Goal: Task Accomplishment & Management: Manage account settings

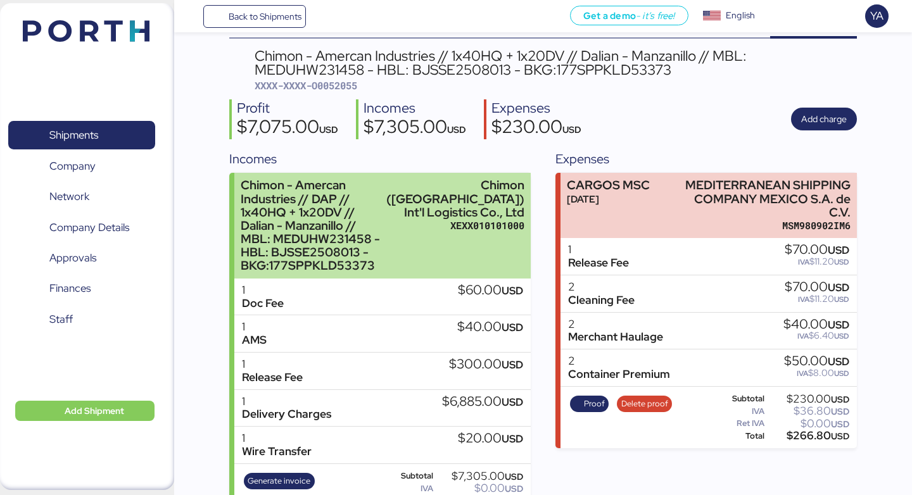
scroll to position [56, 0]
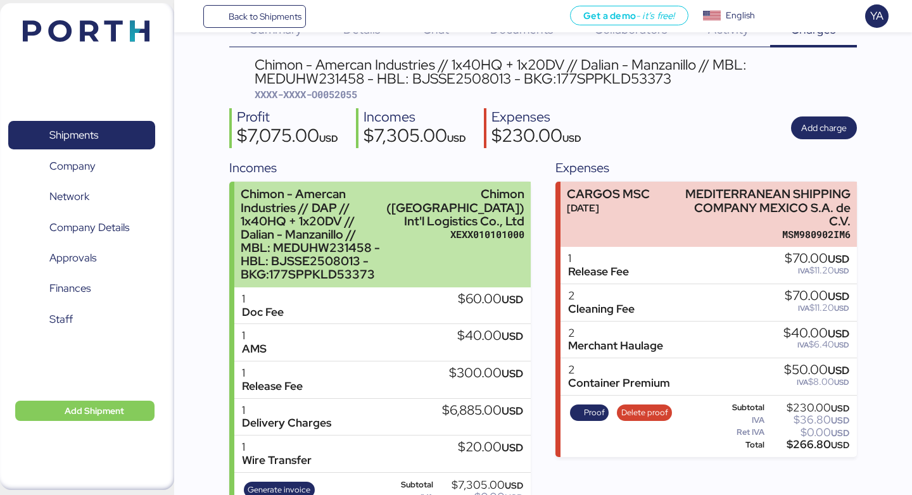
click at [322, 213] on div "Chimon - Amercan Industries // DAP // 1x40HQ + 1x20DV // Dalian - Manzanillo //…" at bounding box center [311, 234] width 140 height 94
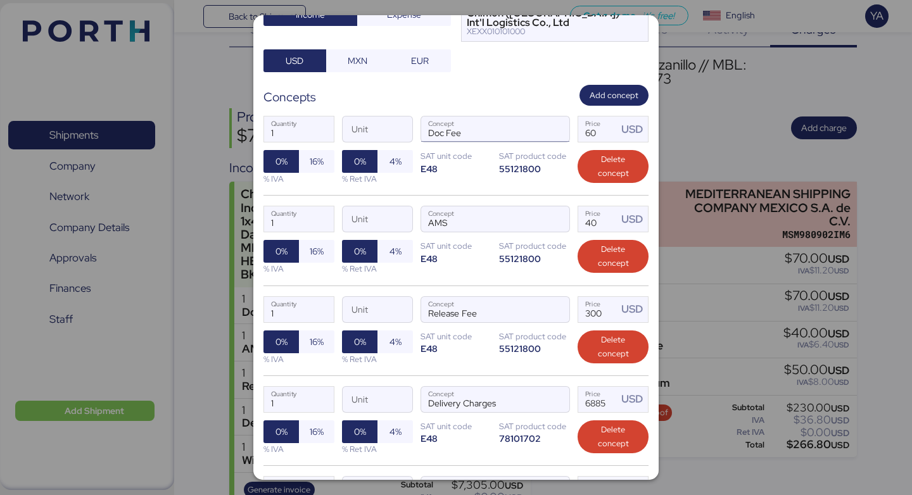
scroll to position [349, 0]
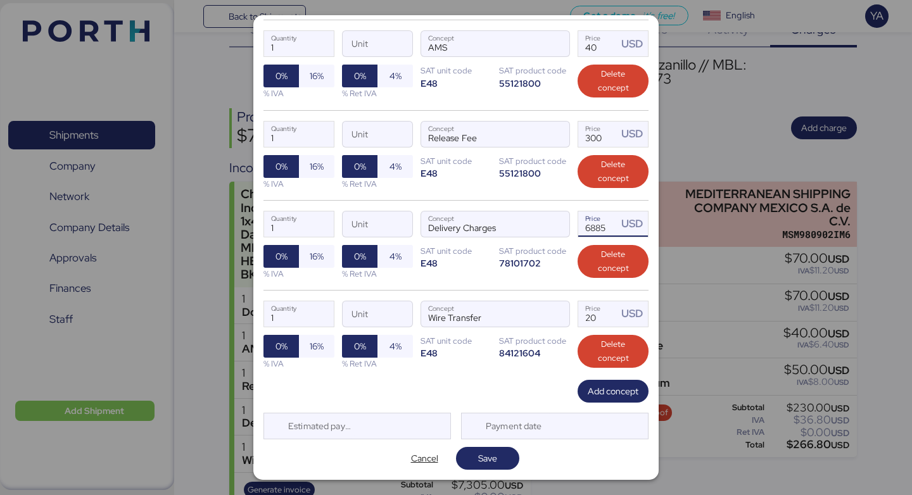
click at [594, 225] on input "6885" at bounding box center [597, 223] width 39 height 25
click at [597, 226] on input "6885" at bounding box center [597, 223] width 39 height 25
click at [598, 226] on input "6885" at bounding box center [597, 223] width 39 height 25
type input "6835"
click at [496, 456] on span "Save" at bounding box center [487, 458] width 19 height 15
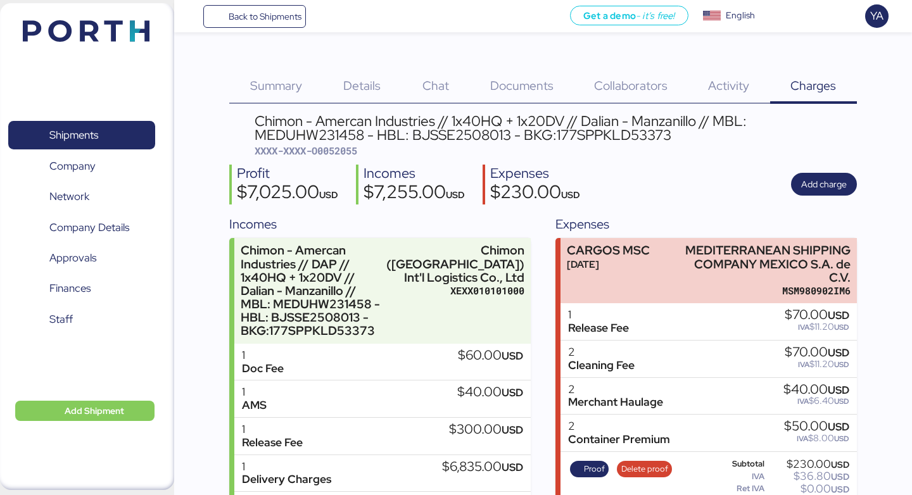
click at [580, 170] on div "Expenses" at bounding box center [535, 174] width 90 height 18
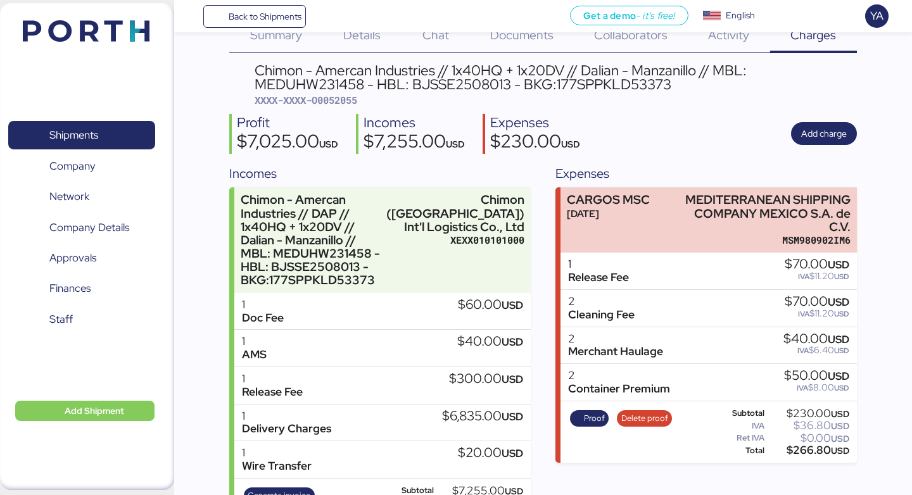
scroll to position [92, 0]
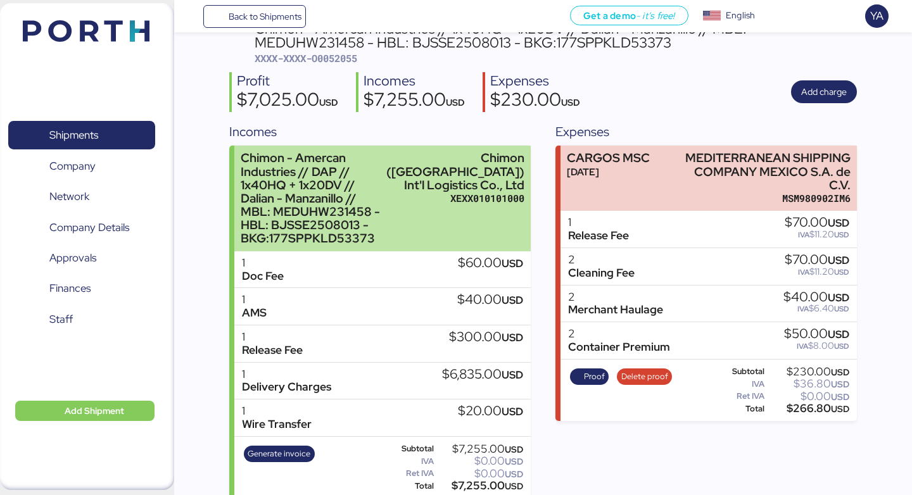
click at [308, 172] on div "Chimon - Amercan Industries // DAP // 1x40HQ + 1x20DV // Dalian - Manzanillo //…" at bounding box center [311, 198] width 140 height 94
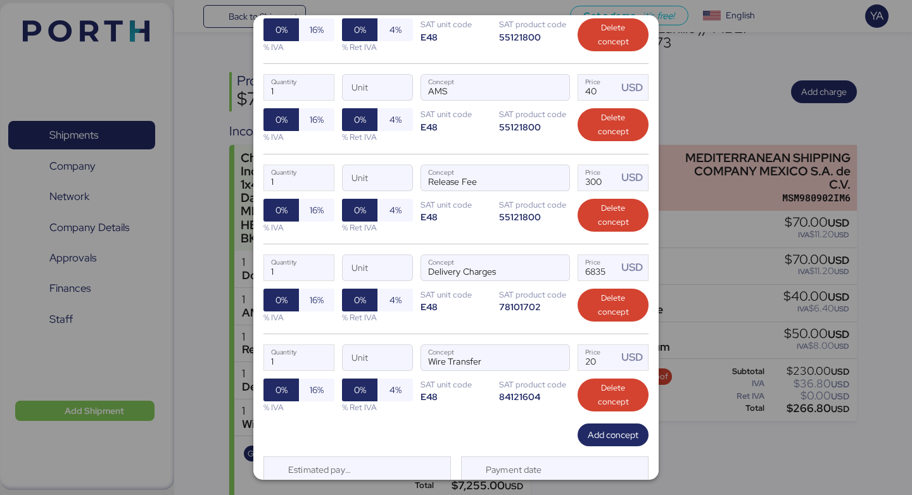
scroll to position [349, 0]
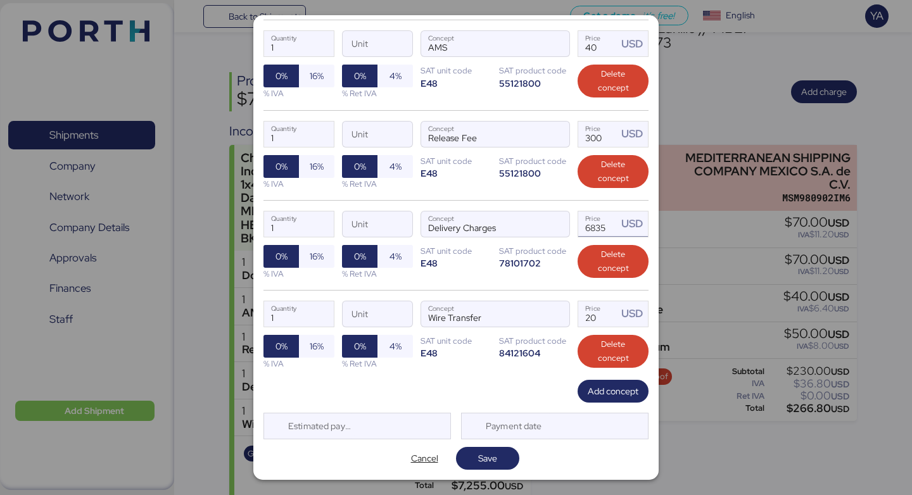
click at [598, 229] on input "6835" at bounding box center [597, 223] width 39 height 25
type input "6815"
click at [496, 458] on span "Save" at bounding box center [487, 458] width 19 height 15
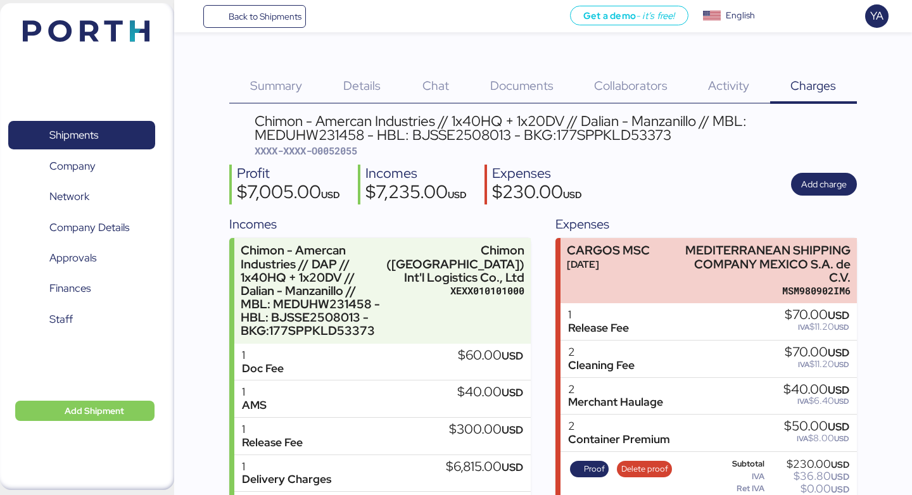
scroll to position [92, 0]
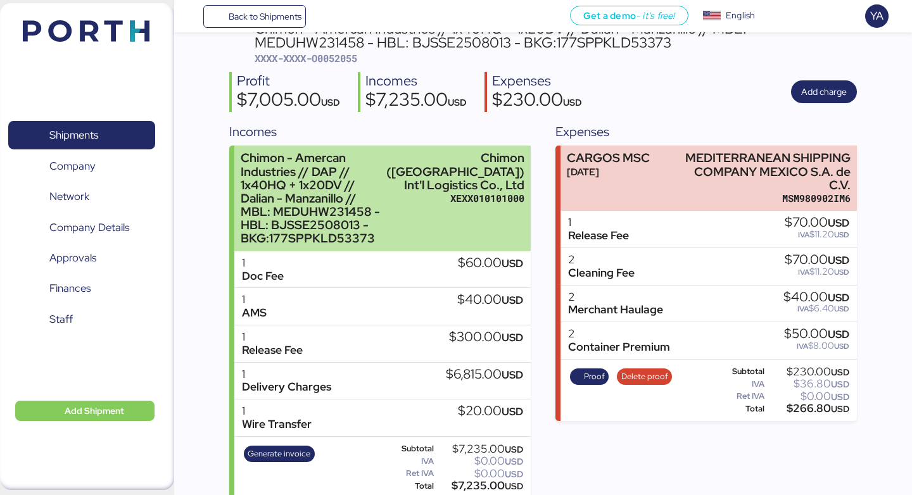
click at [380, 217] on div "Chimon - Amercan Industries // DAP // 1x40HQ + 1x20DV // Dalian - Manzanillo //…" at bounding box center [311, 198] width 140 height 94
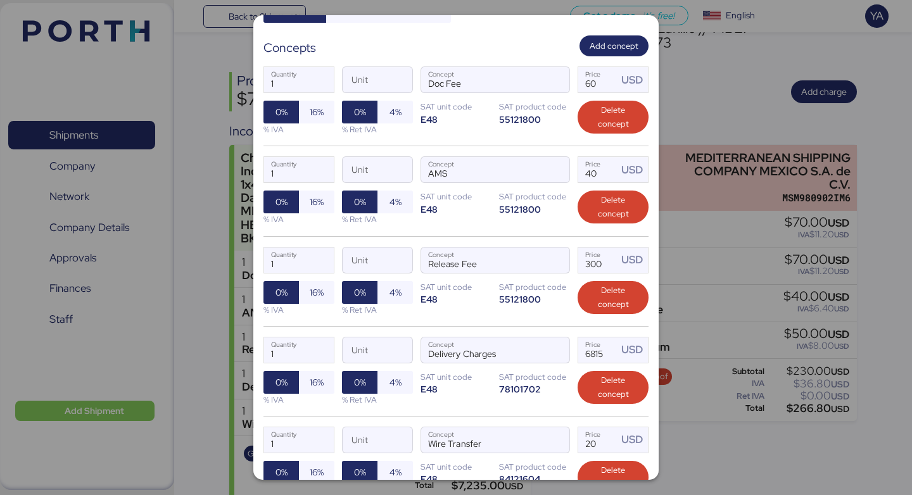
scroll to position [349, 0]
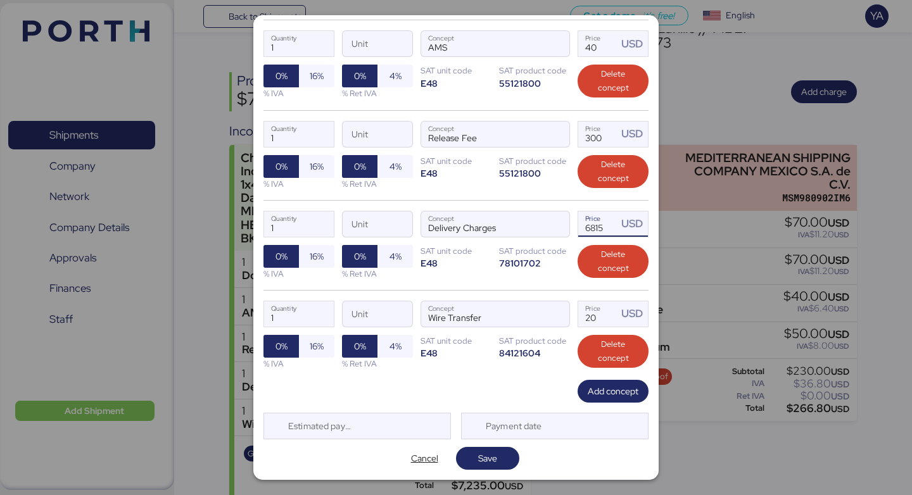
click at [598, 227] on input "6815" at bounding box center [597, 223] width 39 height 25
type input "6835"
click at [473, 453] on span "Save" at bounding box center [487, 458] width 43 height 18
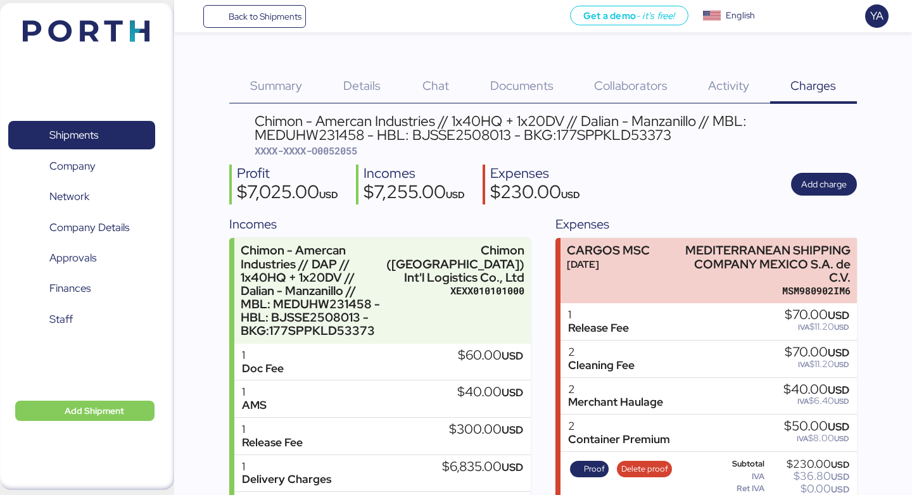
scroll to position [92, 0]
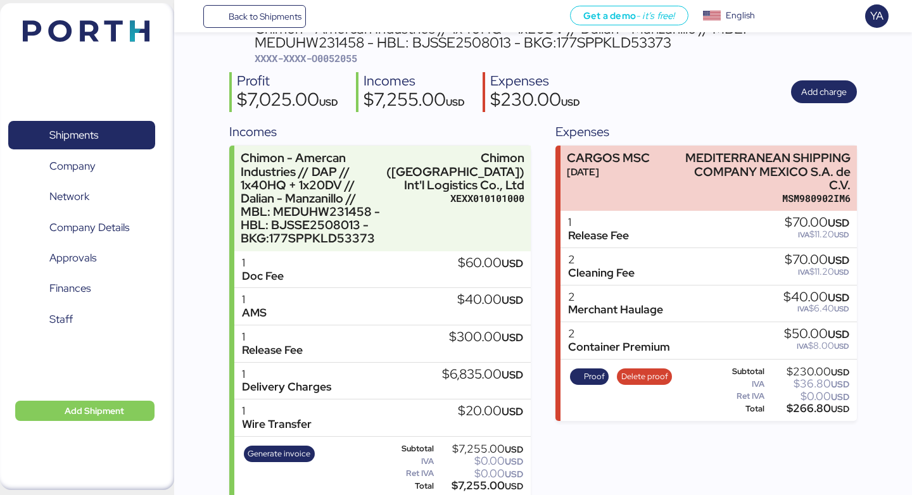
click at [536, 410] on div "Incomes Chimon - Amercan Industries // DAP // 1x40HQ + 1x20DV // Dalian - Manza…" at bounding box center [542, 310] width 627 height 377
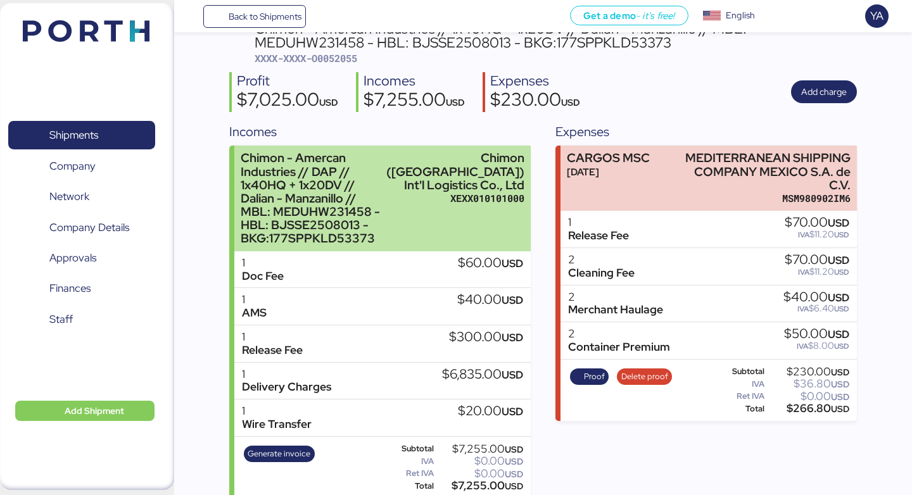
click at [380, 214] on div "Chimon - Amercan Industries // DAP // 1x40HQ + 1x20DV // Dalian - Manzanillo //…" at bounding box center [311, 198] width 140 height 94
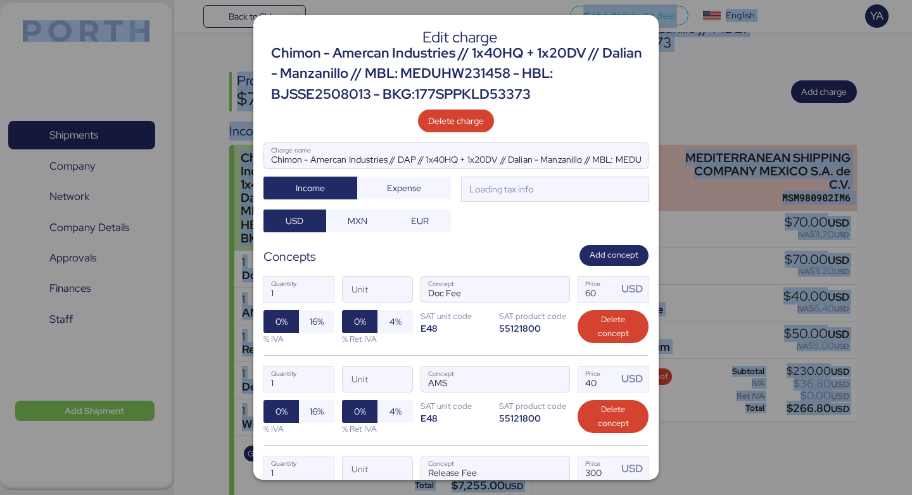
click at [439, 214] on div "Edit charge Chimon - Amercan Industries // 1x40HQ + 1x20DV // Dalian - Manzanil…" at bounding box center [456, 247] width 912 height 495
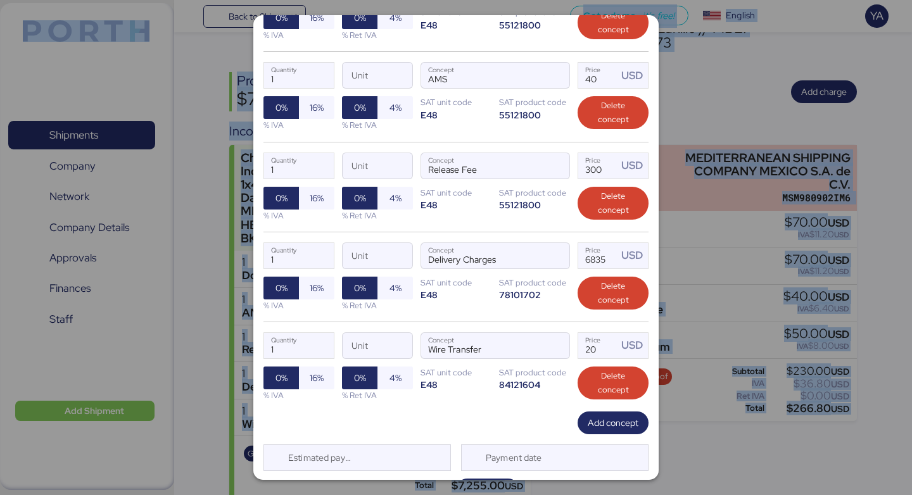
scroll to position [349, 0]
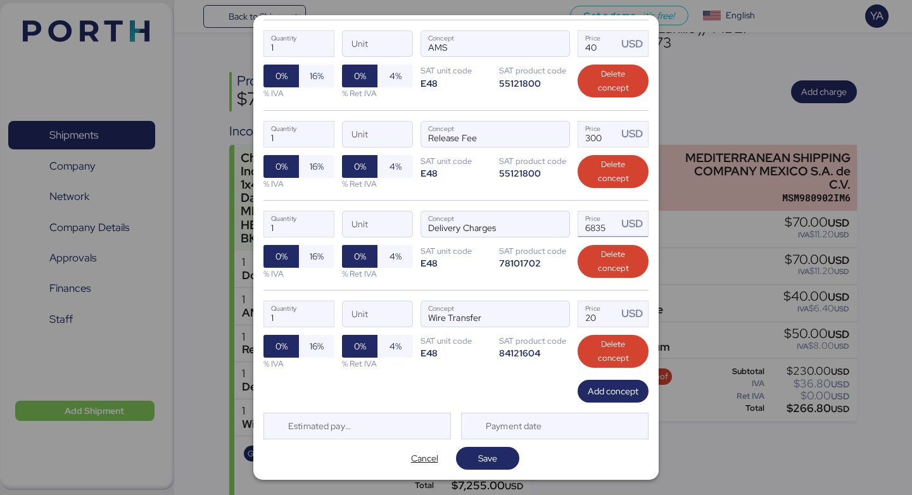
click at [603, 224] on input "6835" at bounding box center [597, 223] width 39 height 25
type input "6885"
click at [468, 466] on span "Save" at bounding box center [487, 458] width 43 height 18
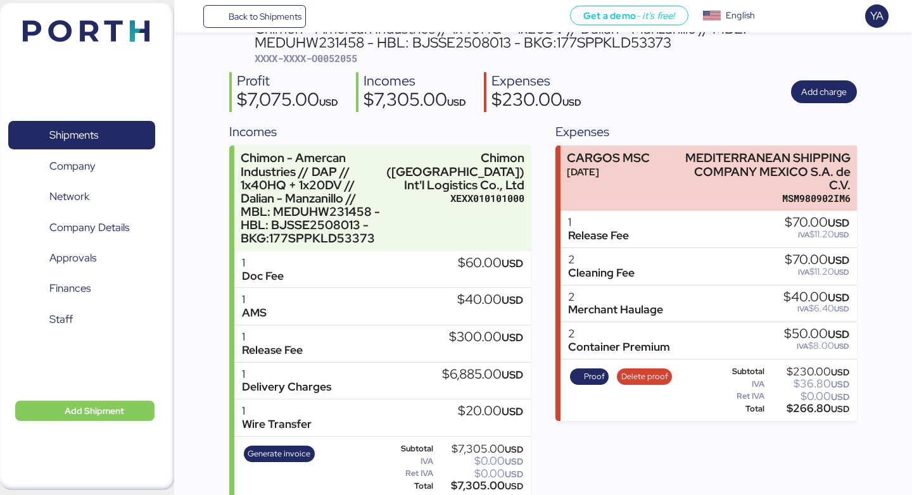
scroll to position [0, 0]
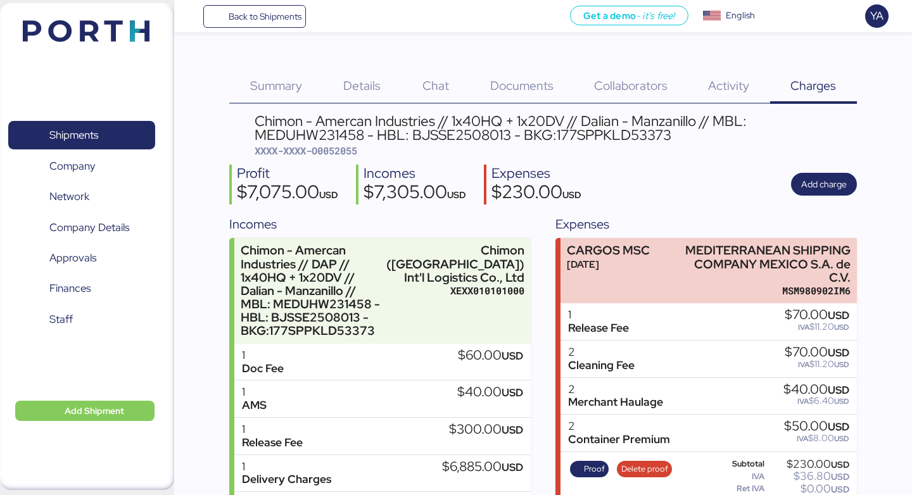
click at [375, 87] on span "Details" at bounding box center [361, 85] width 37 height 16
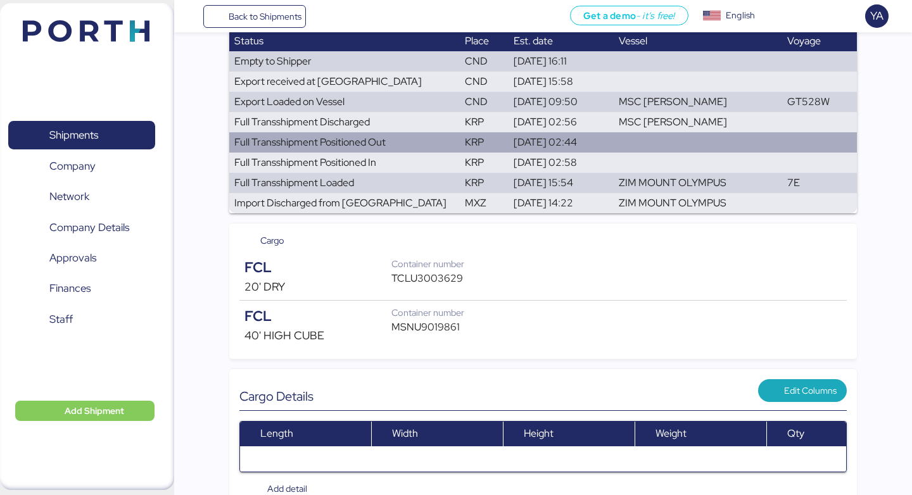
scroll to position [184, 0]
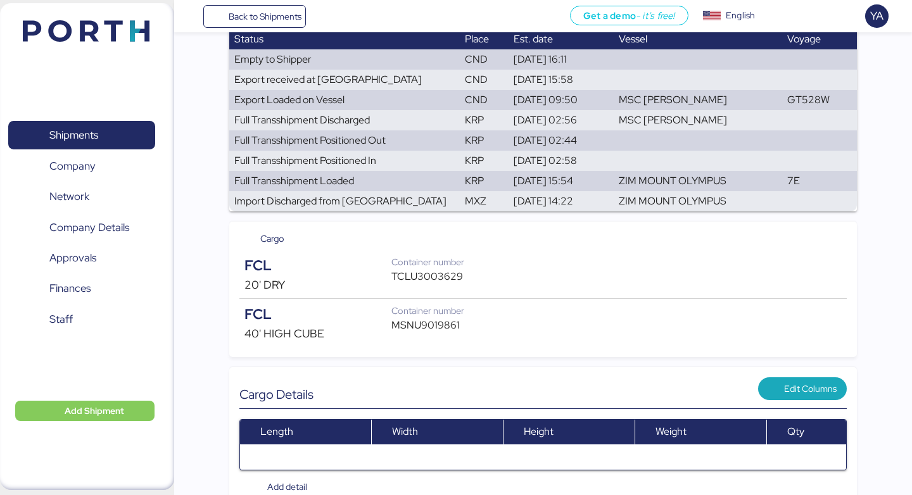
click at [439, 282] on div "TCLU3003629" at bounding box center [434, 276] width 86 height 15
copy div "TCLU3003629"
click at [403, 329] on div "MSNU9019861" at bounding box center [434, 325] width 86 height 15
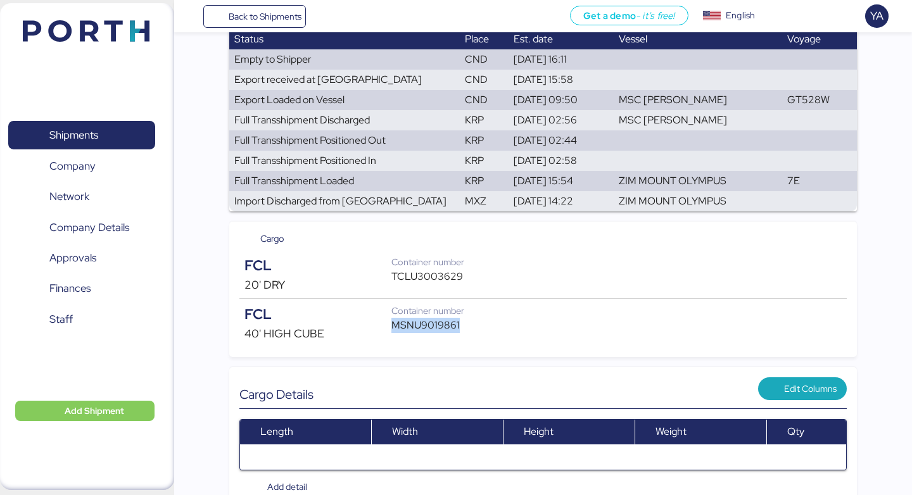
click at [403, 329] on div "MSNU9019861" at bounding box center [434, 325] width 86 height 15
copy div "MSNU9019861"
